Goal: Information Seeking & Learning: Learn about a topic

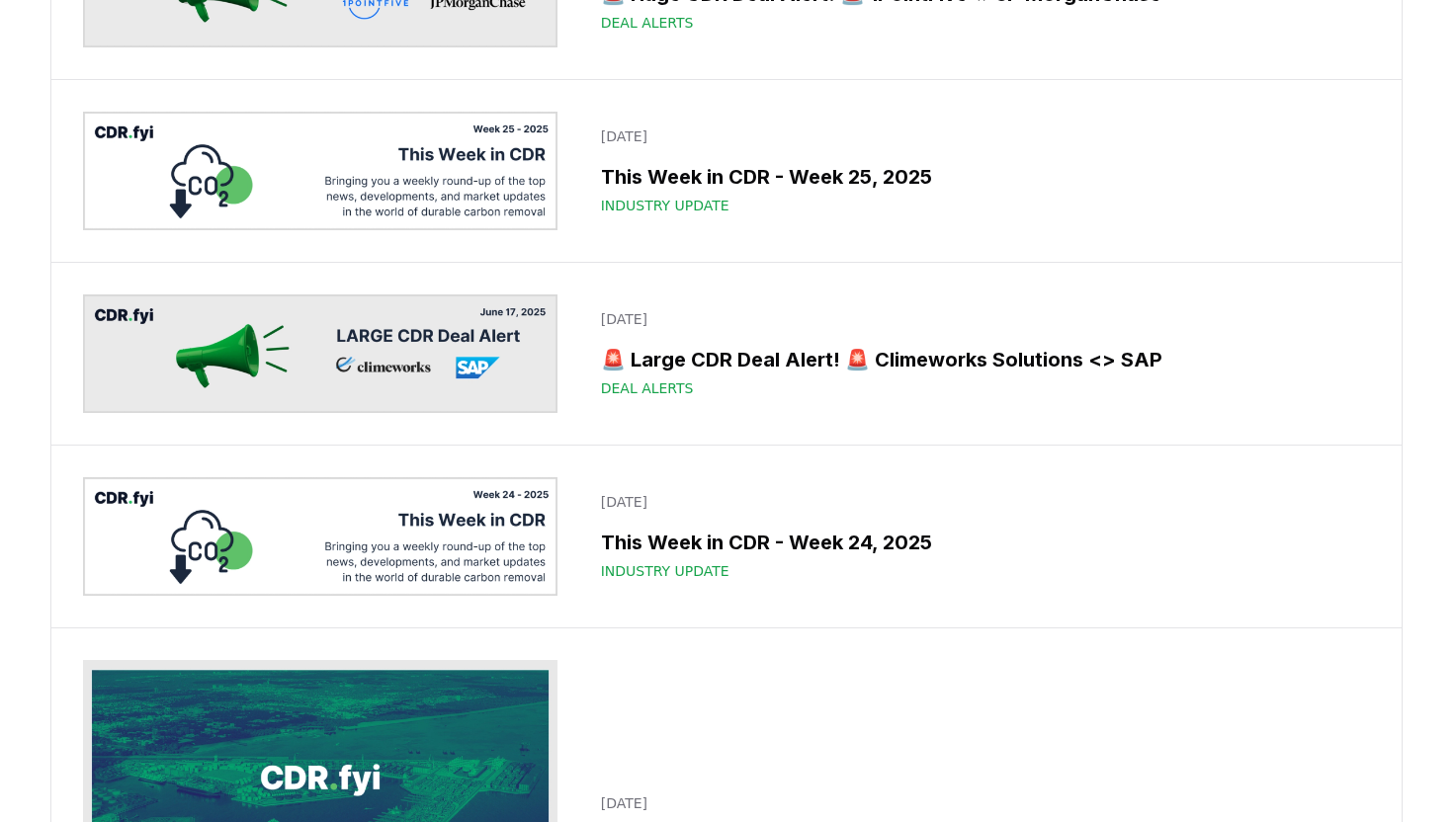
scroll to position [6445, 0]
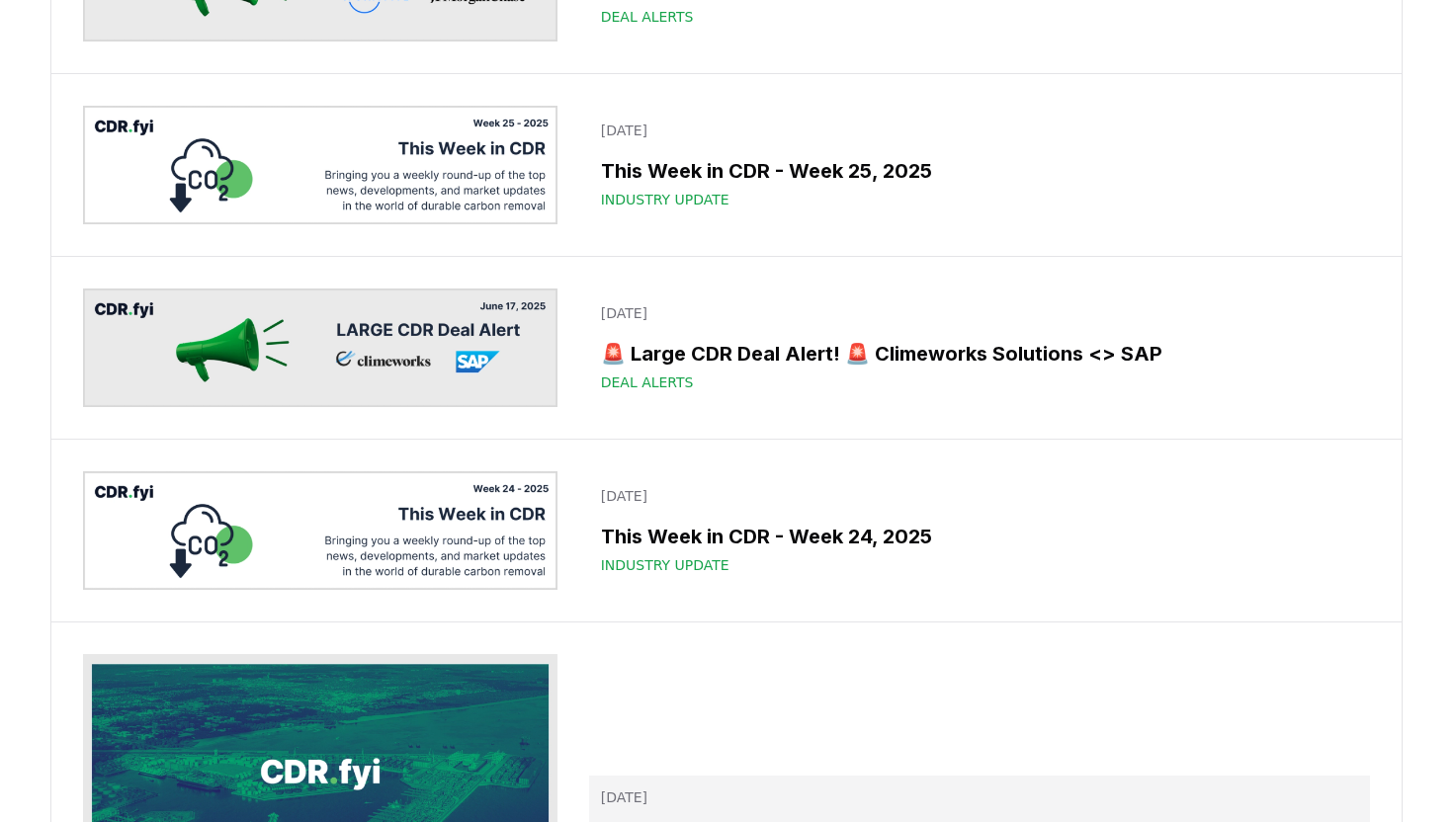
click at [942, 821] on h3 "[DOMAIN_NAME] Durable CDR Methods Update | [DATE]" at bounding box center [979, 838] width 757 height 30
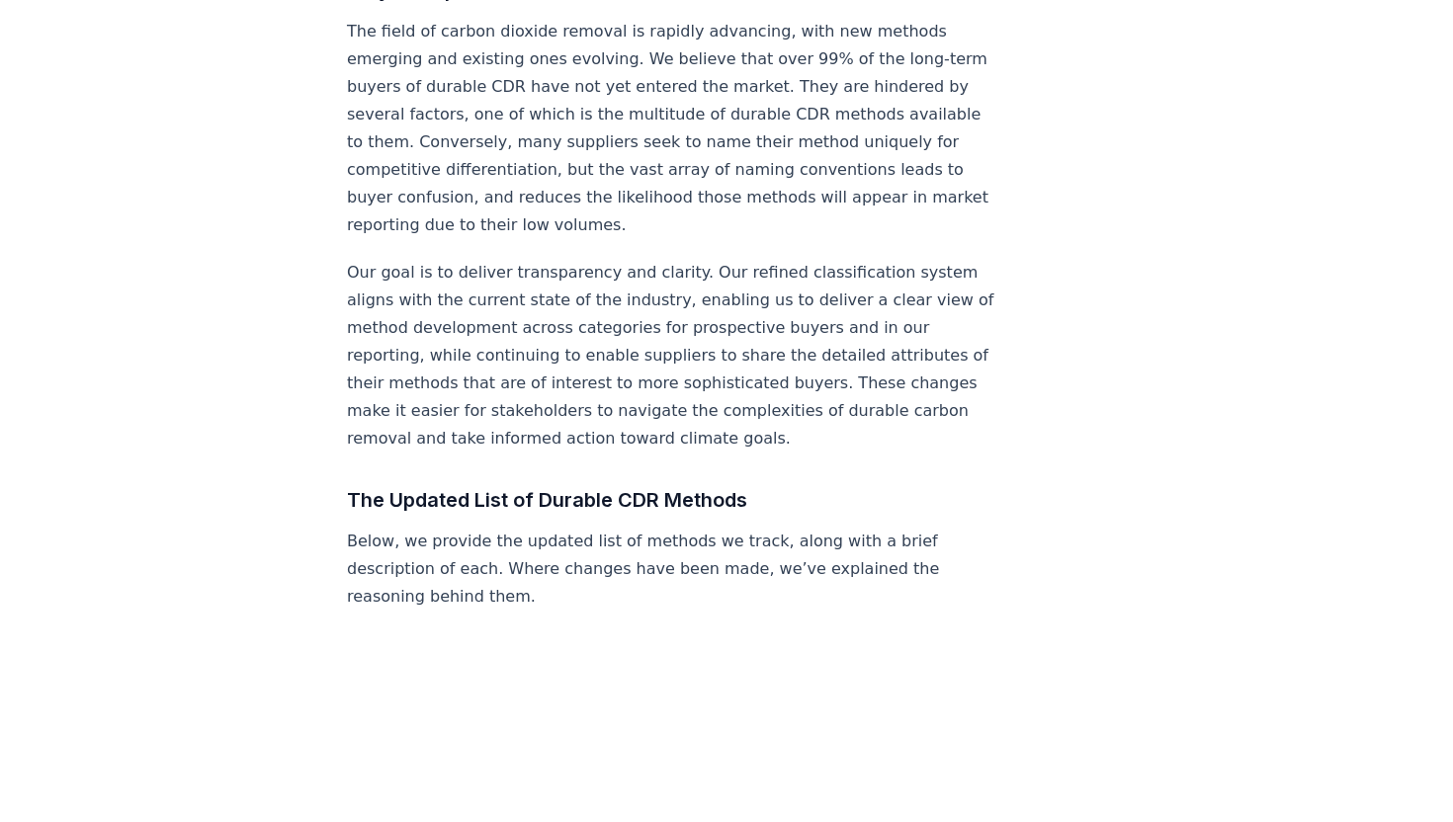
scroll to position [1349, 0]
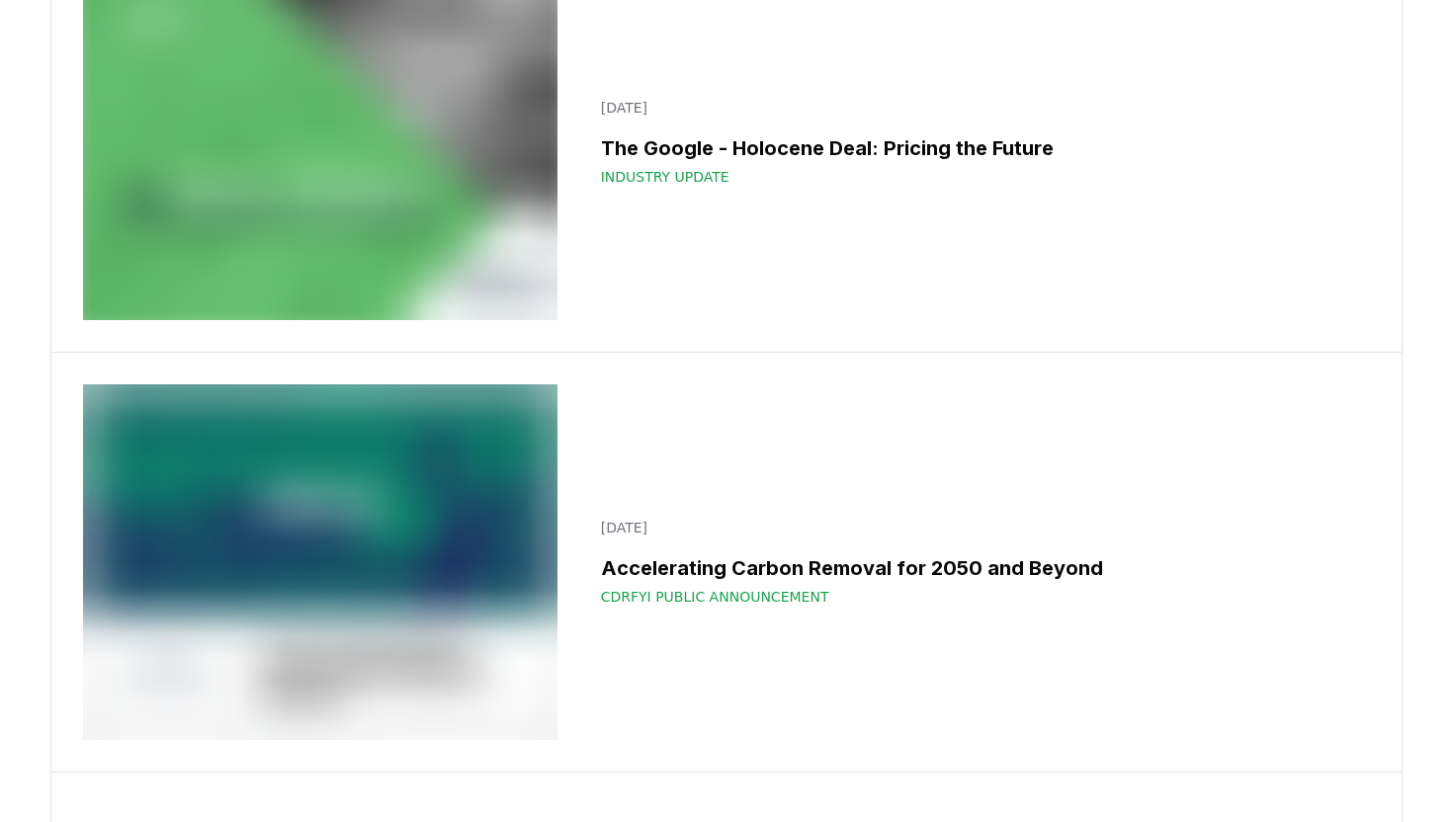
scroll to position [28033, 0]
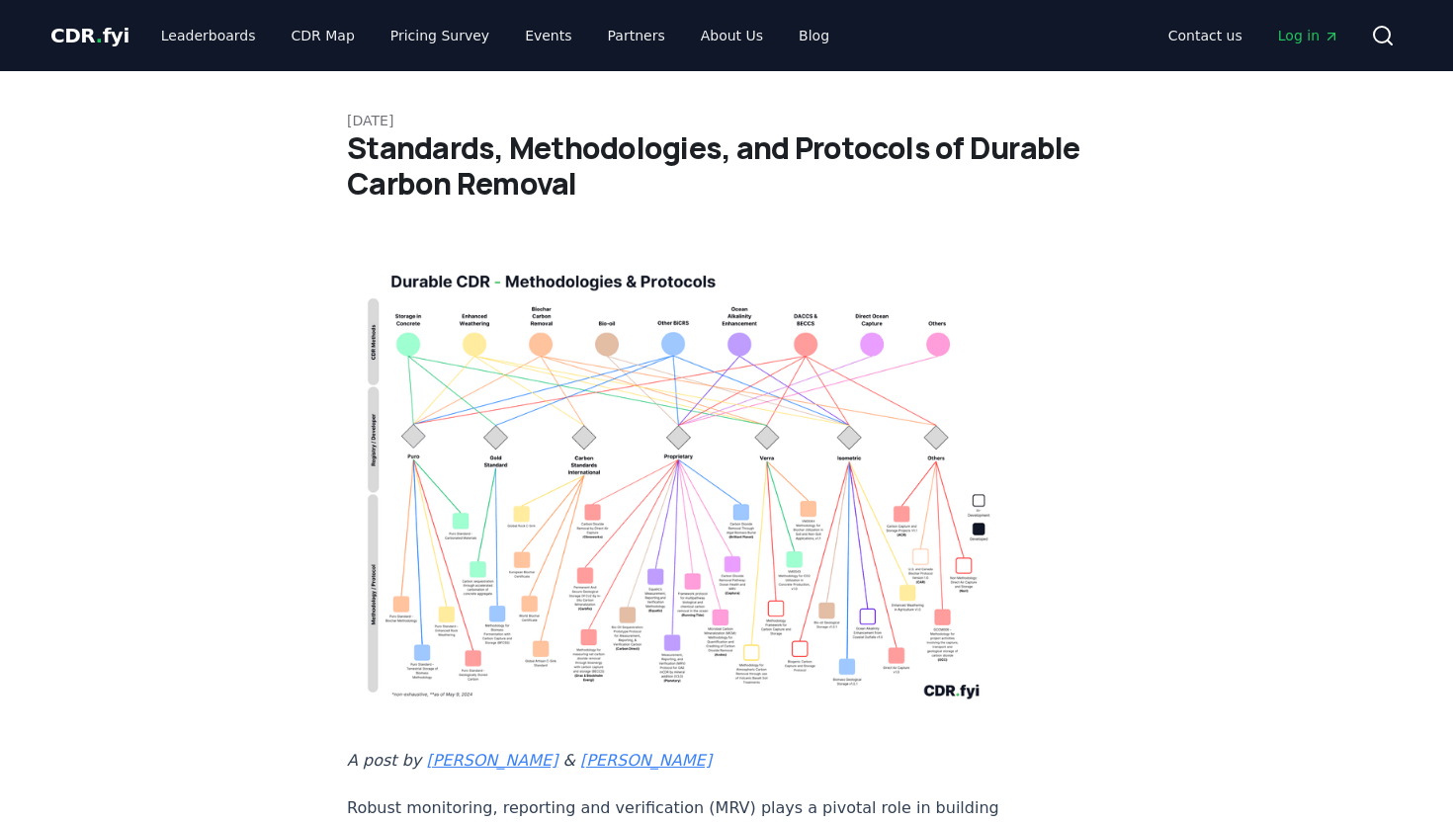
click at [767, 415] on img at bounding box center [674, 482] width 654 height 467
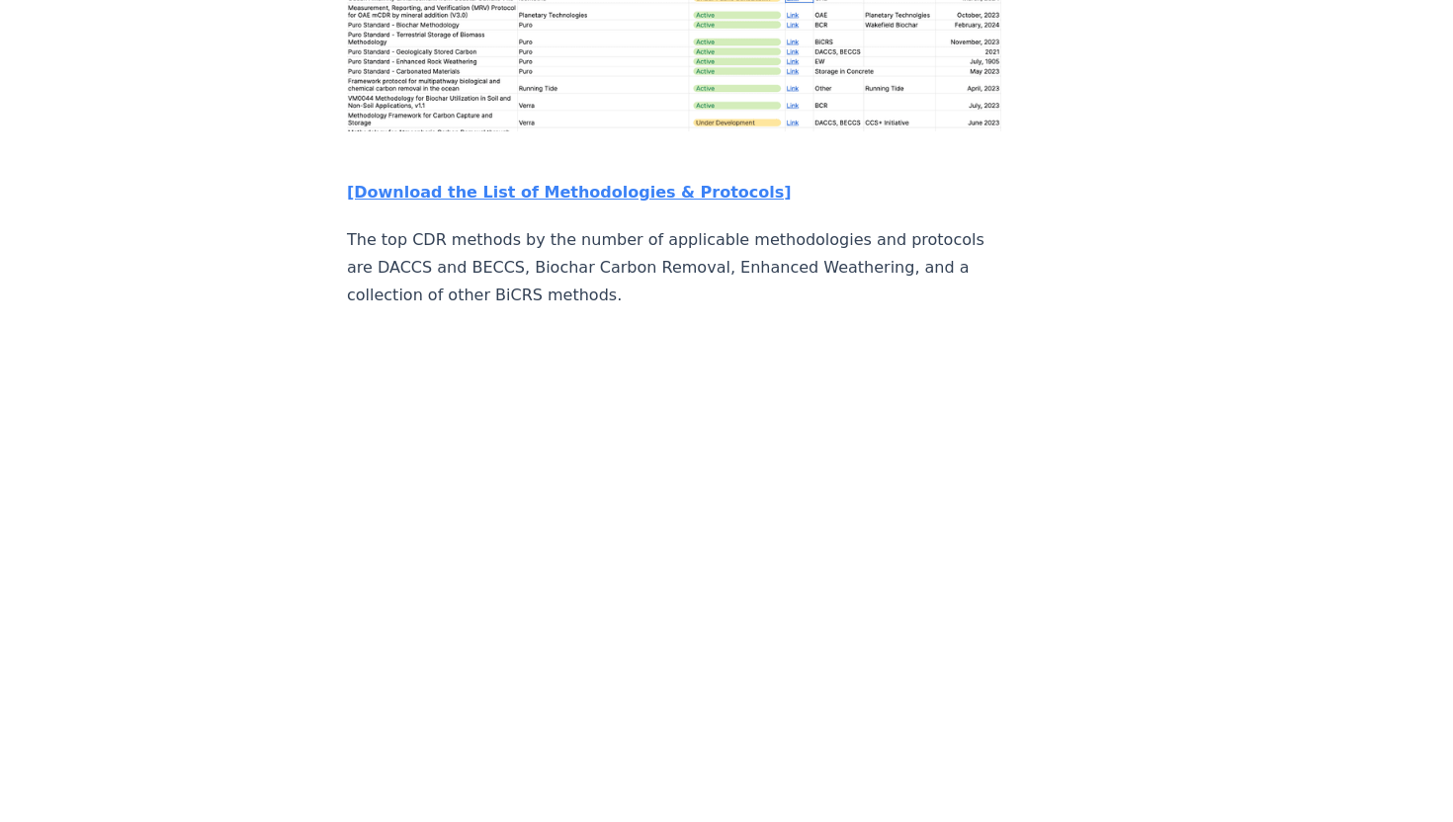
scroll to position [3393, 0]
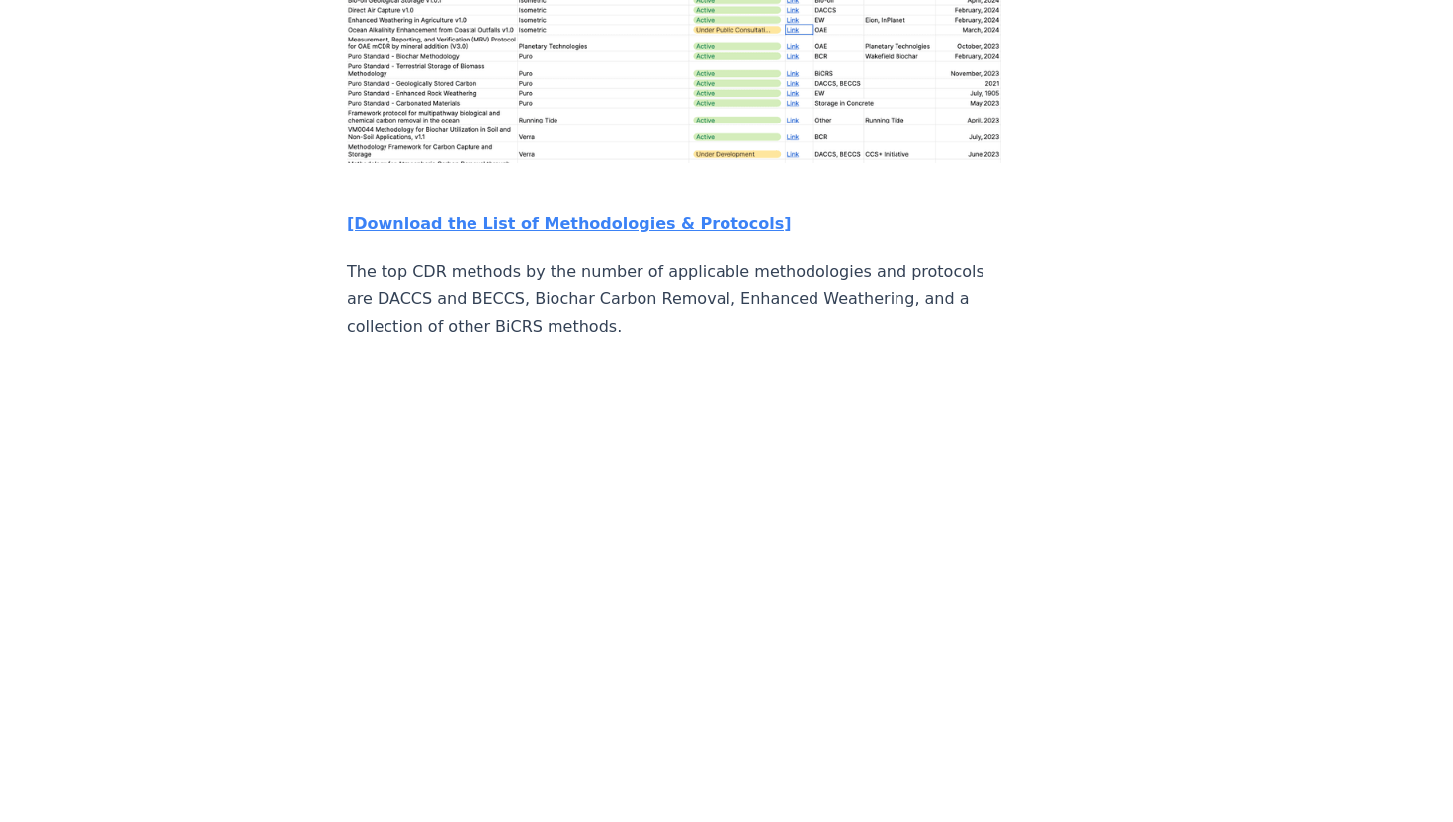
click at [155, 474] on div "[DATE] Standards, Methodologies, and Protocols of Durable Carbon Removal A post…" at bounding box center [727, 180] width 1384 height 7004
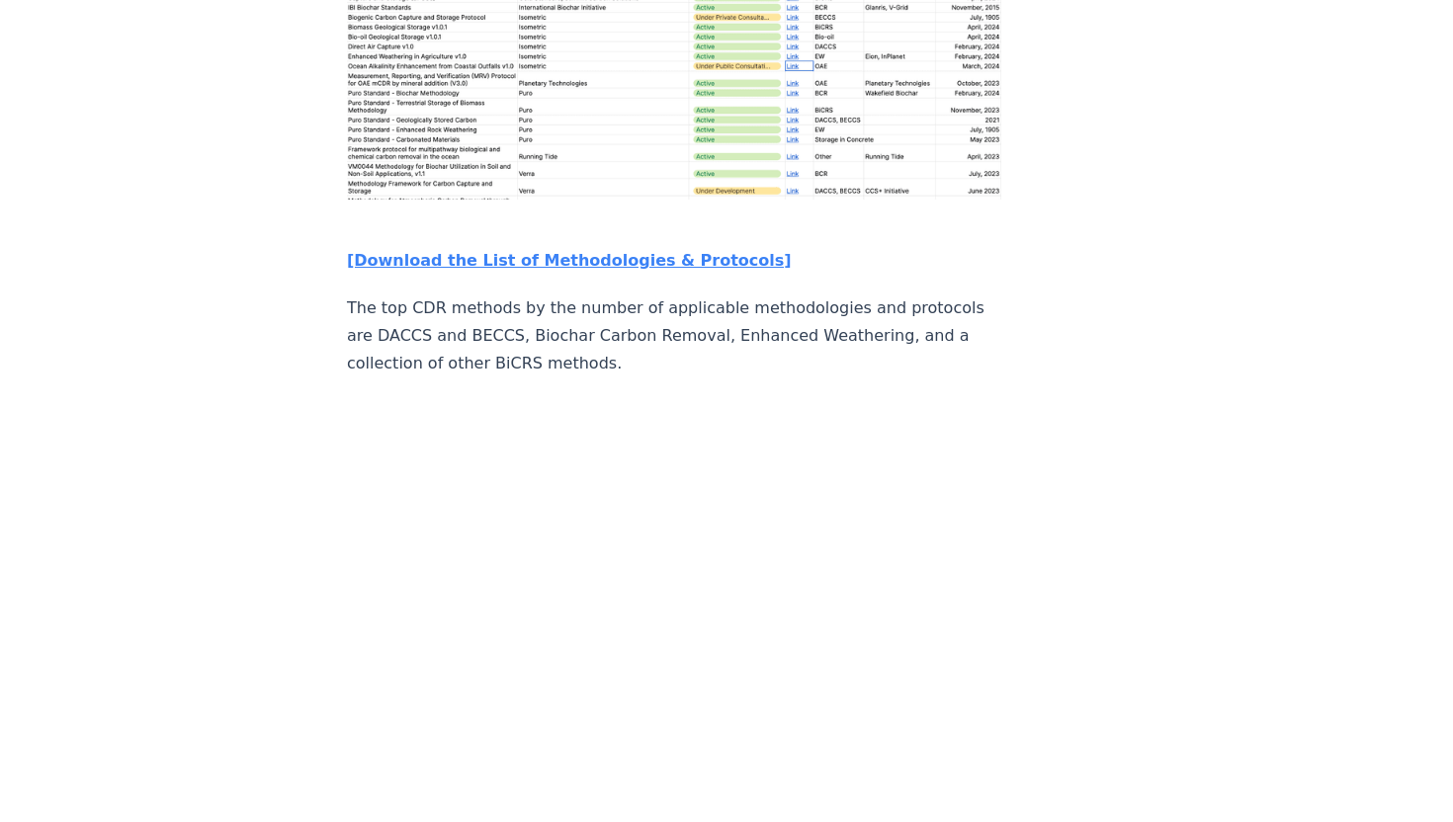
scroll to position [3342, 0]
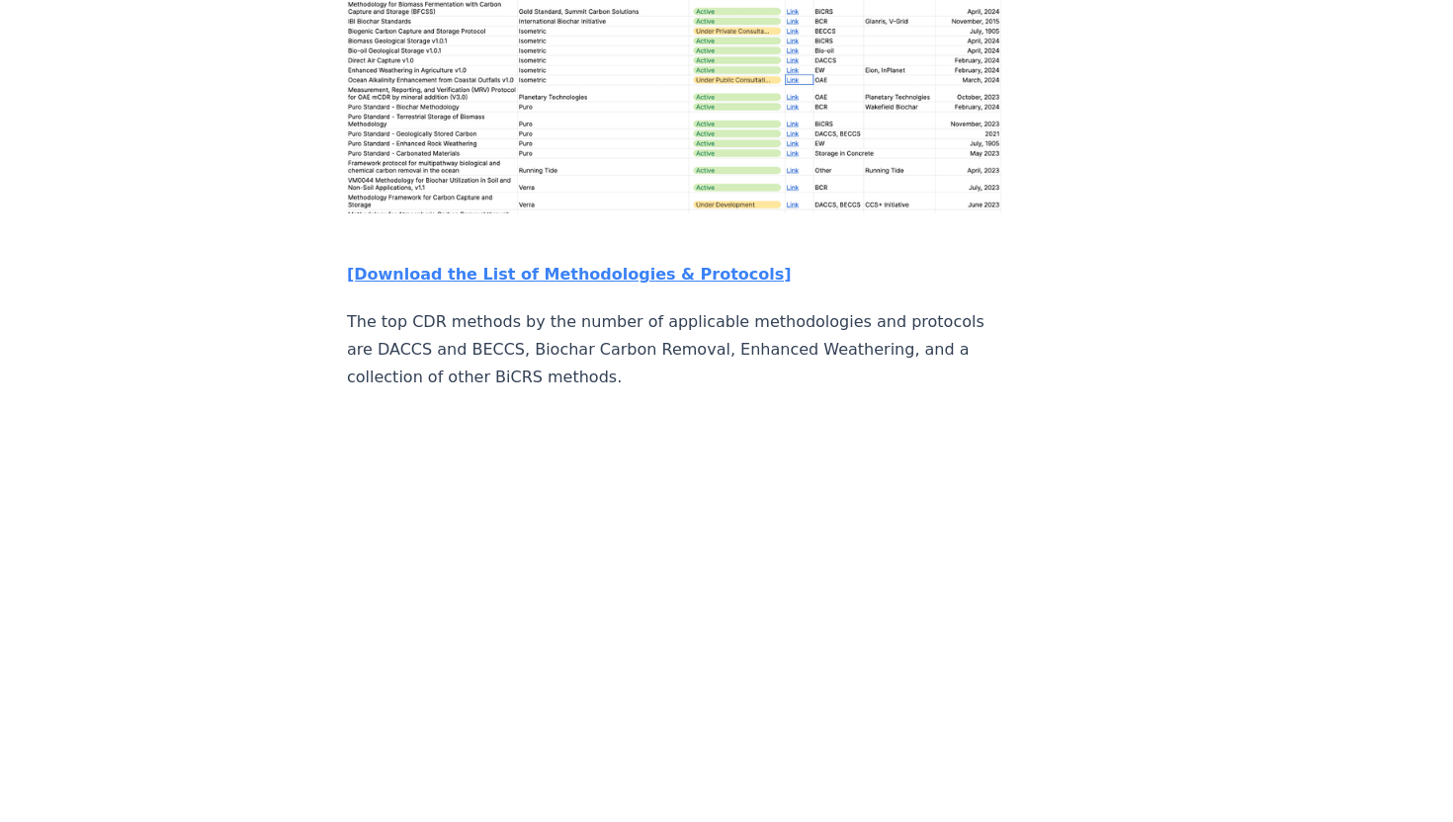
click at [1050, 301] on article "[DATE] Standards, Methodologies, and Protocols of Durable Carbon Removal A post…" at bounding box center [726, 231] width 759 height 7004
click at [1080, 209] on article "[DATE] Standards, Methodologies, and Protocols of Durable Carbon Removal A post…" at bounding box center [726, 231] width 759 height 7004
click at [1132, 55] on div "[DATE] Standards, Methodologies, and Protocols of Durable Carbon Removal A post…" at bounding box center [727, 231] width 1384 height 7004
